Goal: Task Accomplishment & Management: Complete application form

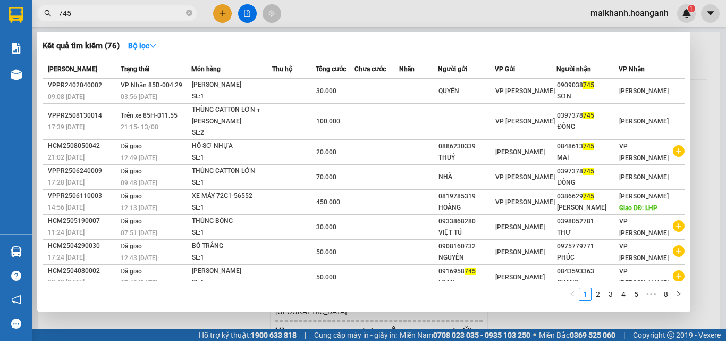
type input "745"
click at [224, 12] on div at bounding box center [363, 170] width 726 height 341
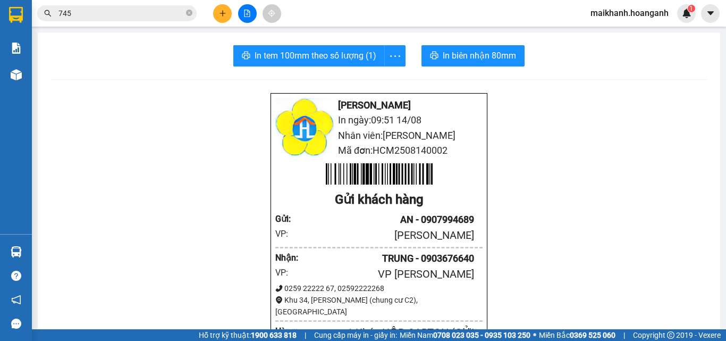
click at [224, 10] on icon "plus" at bounding box center [222, 13] width 7 height 7
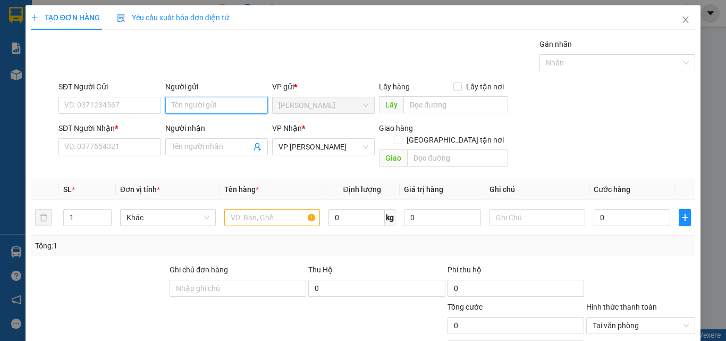
click at [221, 103] on input "Người gửi" at bounding box center [216, 105] width 103 height 17
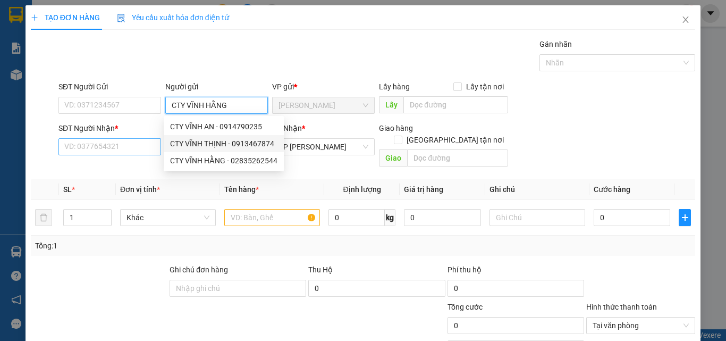
type input "CTY VĨNH HẰNG"
click at [121, 146] on input "SĐT Người Nhận *" at bounding box center [109, 146] width 103 height 17
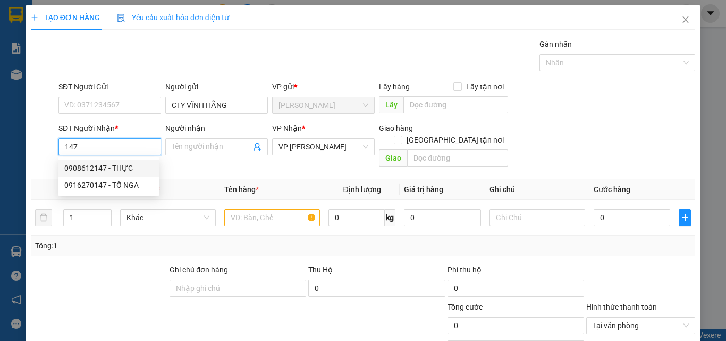
click at [96, 164] on div "0908612147 - THỰC" at bounding box center [108, 168] width 89 height 12
type input "0908612147"
type input "THỰC"
type input "800.000"
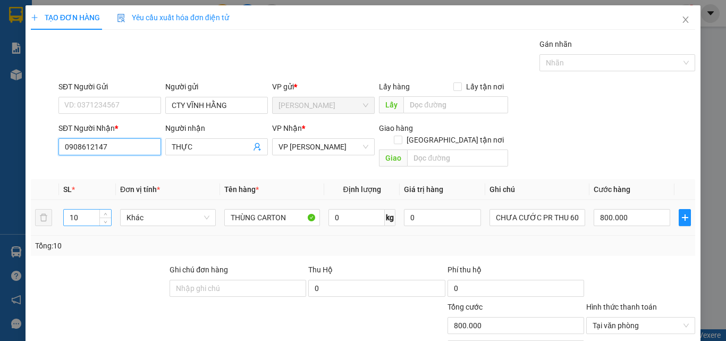
type input "0908612147"
click at [84, 209] on input "10" at bounding box center [87, 217] width 47 height 16
type input "1"
type input "4"
click at [629, 209] on input "800.000" at bounding box center [632, 217] width 77 height 17
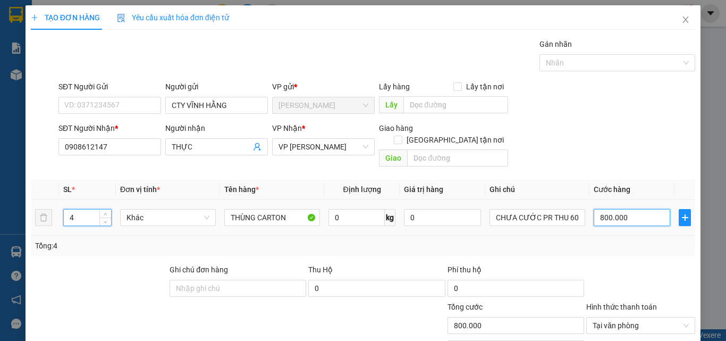
type input "0"
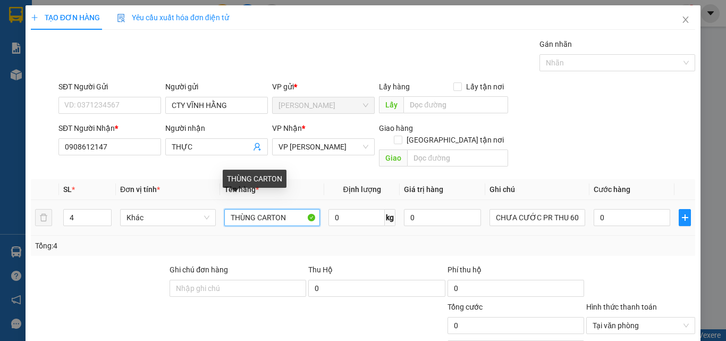
click at [297, 209] on input "THÙNG CARTON" at bounding box center [272, 217] width 96 height 17
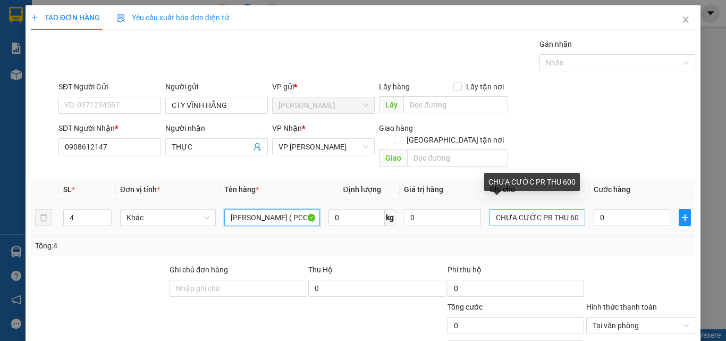
type input "[PERSON_NAME] ( PCCC)"
click at [573, 209] on input "CHƯA CƯỚC PR THU 600" at bounding box center [538, 217] width 96 height 17
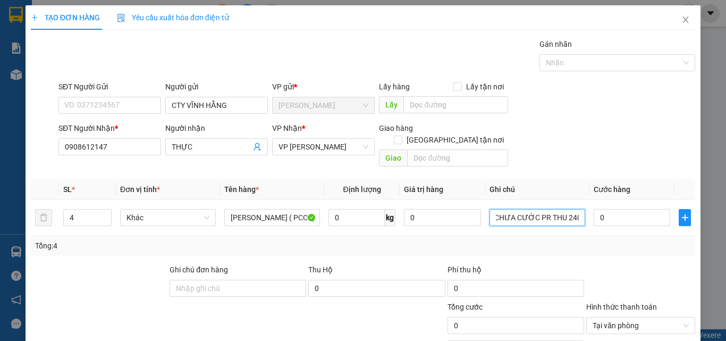
type input "CHƯA CƯỚC PR THU 240"
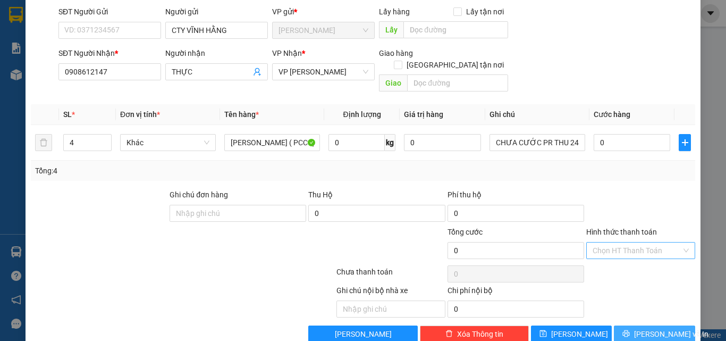
click at [673, 326] on button "[PERSON_NAME] và In" at bounding box center [654, 333] width 81 height 17
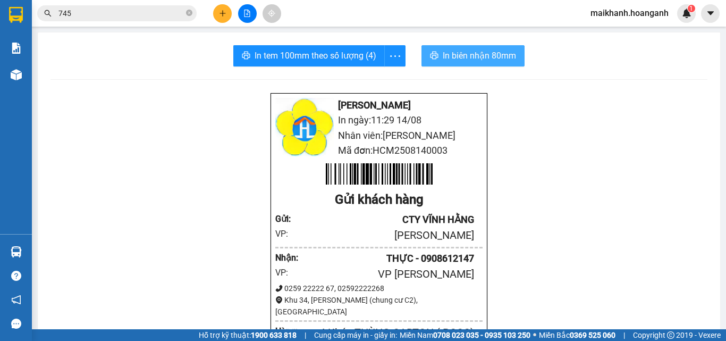
click at [449, 54] on span "In biên nhận 80mm" at bounding box center [479, 55] width 73 height 13
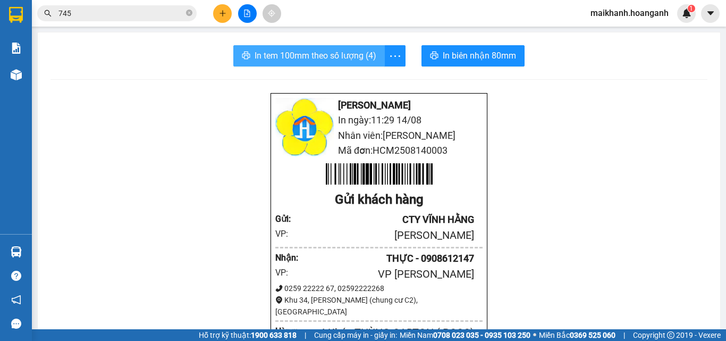
click at [313, 57] on span "In tem 100mm theo số lượng (4)" at bounding box center [316, 55] width 122 height 13
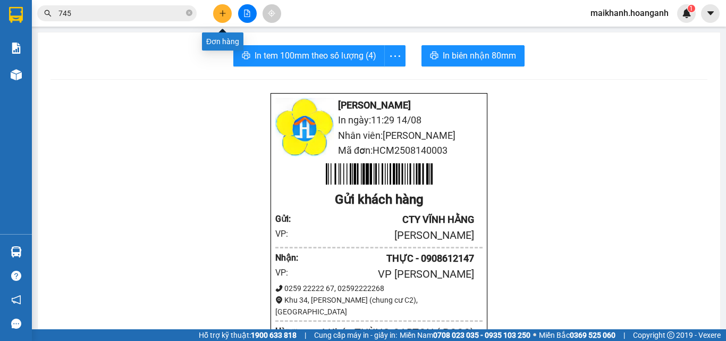
click at [222, 11] on icon "plus" at bounding box center [222, 13] width 7 height 7
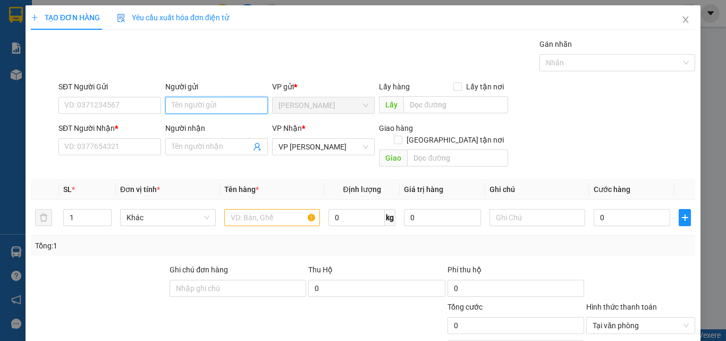
click at [188, 105] on input "Người gửi" at bounding box center [216, 105] width 103 height 17
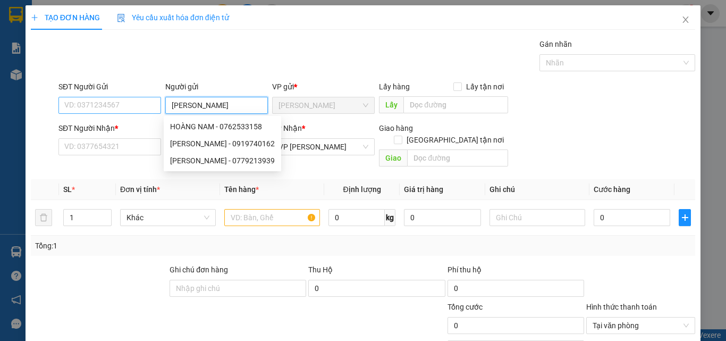
type input "[PERSON_NAME]"
click at [127, 104] on input "SĐT Người Gửi" at bounding box center [109, 105] width 103 height 17
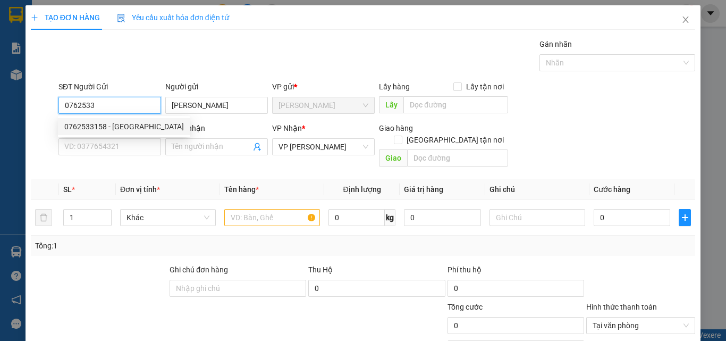
click at [130, 127] on div "0762533158 - [GEOGRAPHIC_DATA]" at bounding box center [124, 127] width 120 height 12
type input "0762533158"
type input "90.000"
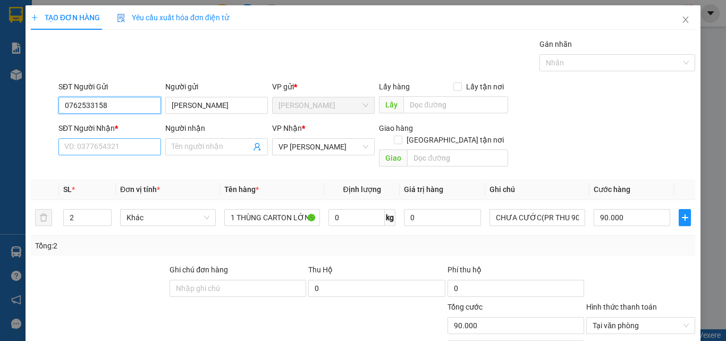
type input "0762533158"
click at [132, 151] on input "SĐT Người Nhận *" at bounding box center [109, 146] width 103 height 17
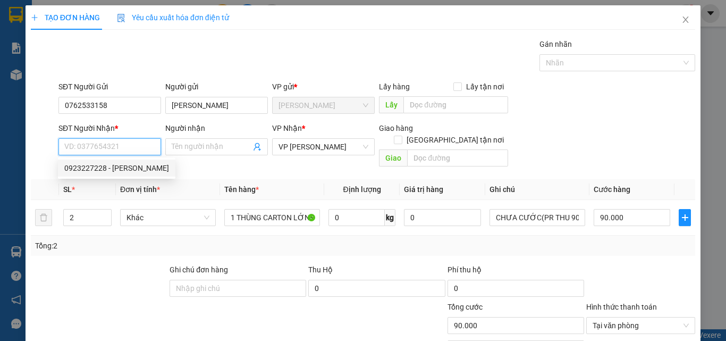
click at [130, 171] on div "0923227228 - [PERSON_NAME]" at bounding box center [116, 168] width 105 height 12
type input "0923227228"
type input "NAM ANH"
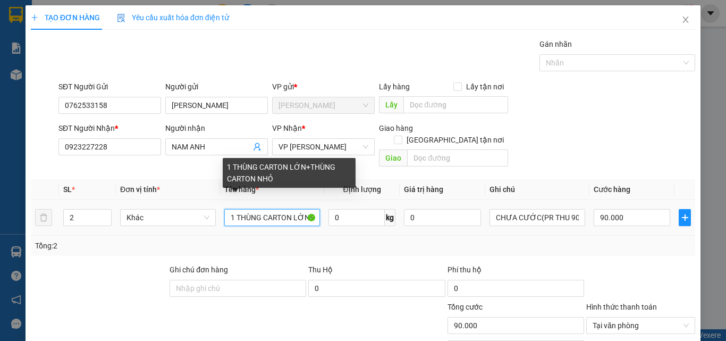
click at [309, 209] on input "1 THÙNG CARTON LỚN+THÙNG CARTON NHỎ" at bounding box center [272, 217] width 96 height 17
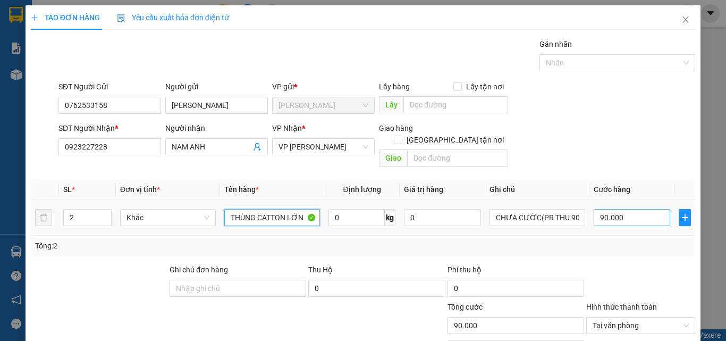
type input "THÙNG CATTON LỚN"
click at [643, 209] on input "90.000" at bounding box center [632, 217] width 77 height 17
type input "0"
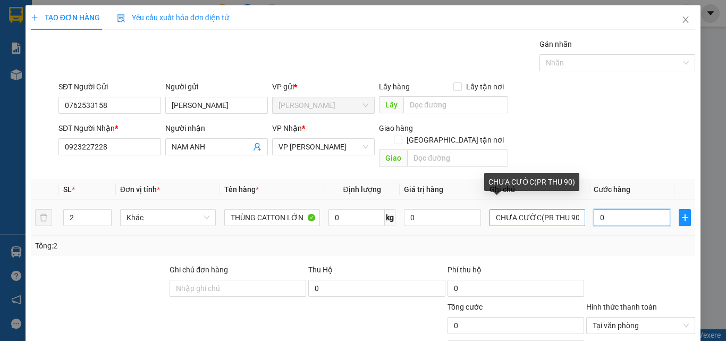
type input "0"
click at [567, 209] on input "CHƯA CƯỚC(PR THU 90)" at bounding box center [538, 217] width 96 height 17
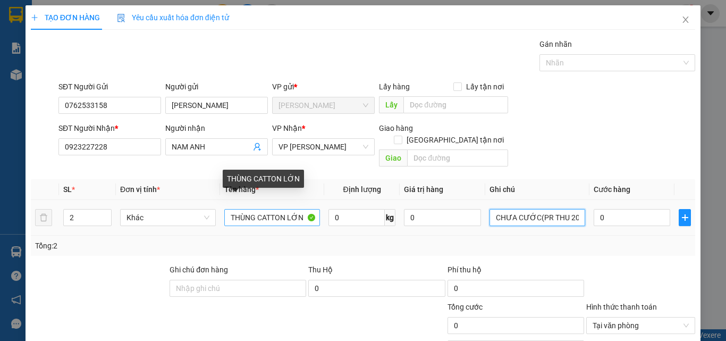
type input "CHƯA CƯỚC(PR THU 200)"
click at [303, 209] on input "THÙNG CATTON LỚN" at bounding box center [272, 217] width 96 height 17
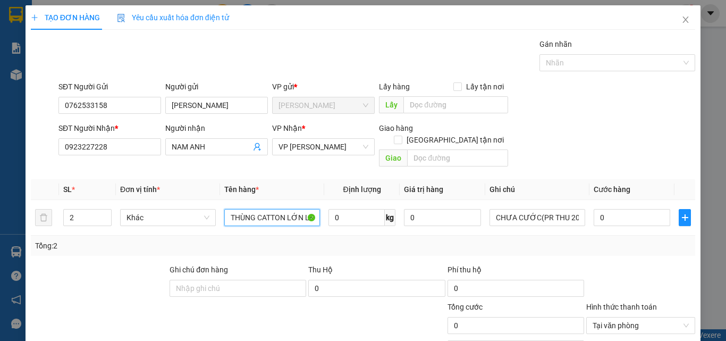
type input "THÙNG CATTON LỚN LK"
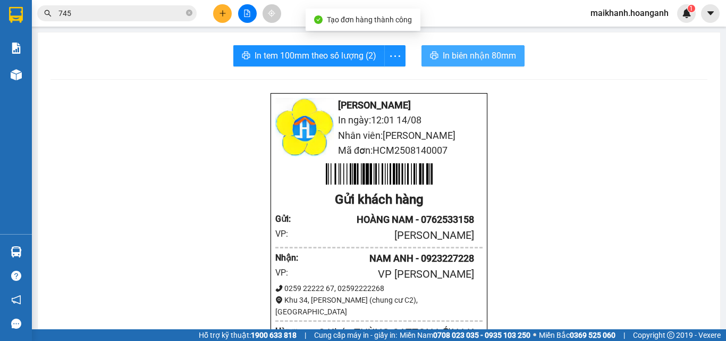
click at [482, 52] on span "In biên nhận 80mm" at bounding box center [479, 55] width 73 height 13
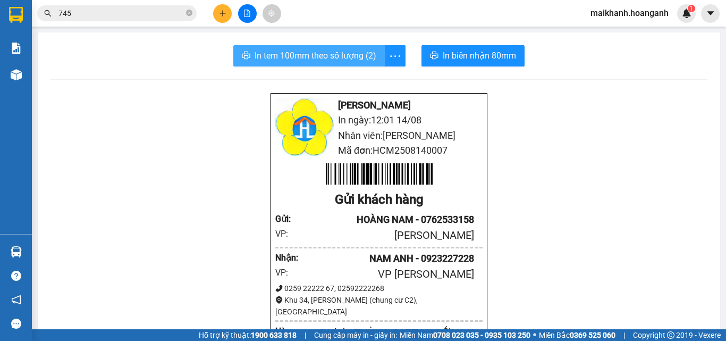
click at [312, 51] on span "In tem 100mm theo số lượng (2)" at bounding box center [316, 55] width 122 height 13
click at [190, 14] on icon "close-circle" at bounding box center [189, 13] width 6 height 6
